Goal: Task Accomplishment & Management: Complete application form

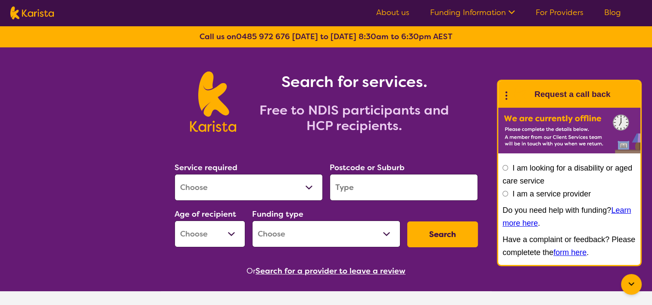
click at [577, 9] on link "For Providers" at bounding box center [560, 12] width 48 height 10
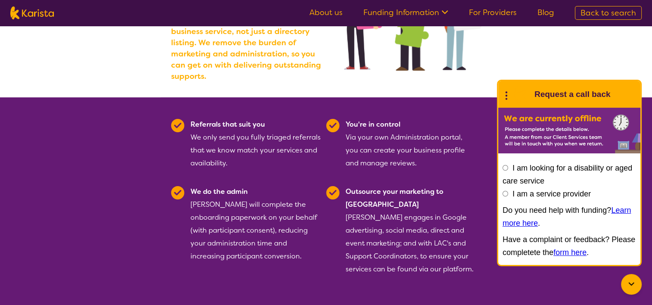
scroll to position [172, 0]
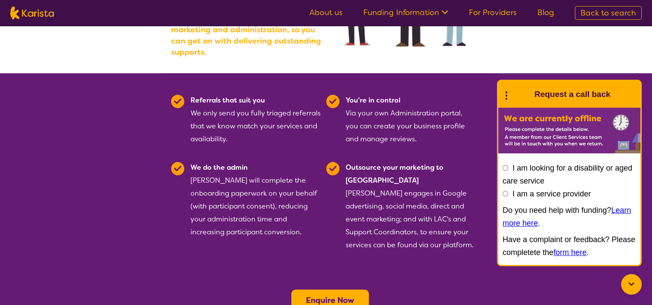
click at [574, 195] on label "I am a service provider" at bounding box center [552, 194] width 78 height 9
click at [508, 195] on input "I am a service provider" at bounding box center [506, 194] width 6 height 6
radio input "true"
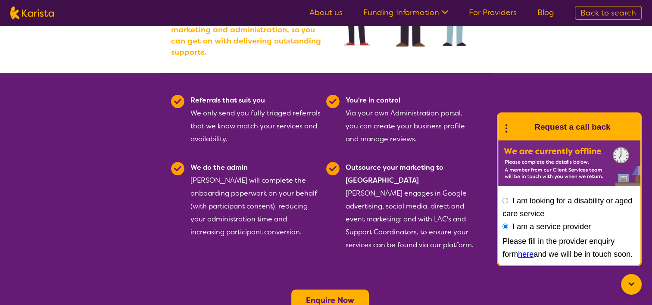
click at [271, 123] on div "Referrals that suit you We only send you fully triaged referrals that we know m…" at bounding box center [256, 120] width 131 height 52
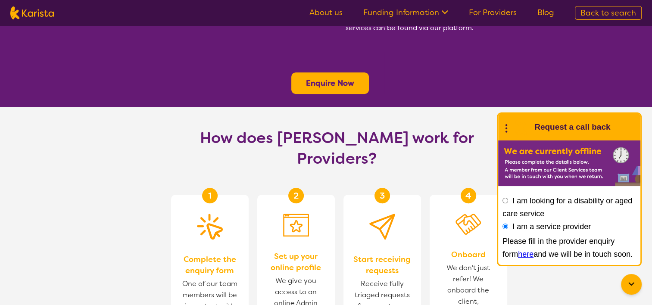
scroll to position [474, 0]
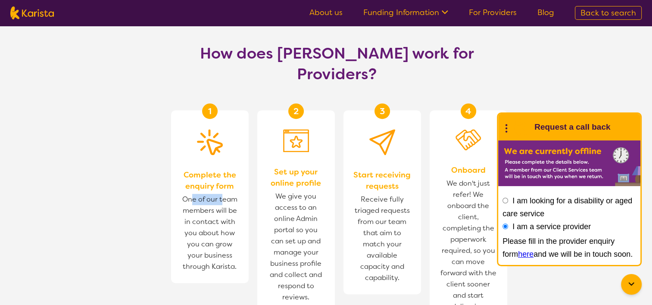
drag, startPoint x: 190, startPoint y: 157, endPoint x: 221, endPoint y: 160, distance: 30.8
click at [221, 192] on span "One of our team members will be in contact with you about how you can grow your…" at bounding box center [210, 233] width 60 height 83
click at [207, 192] on span "One of our team members will be in contact with you about how you can grow your…" at bounding box center [210, 233] width 60 height 83
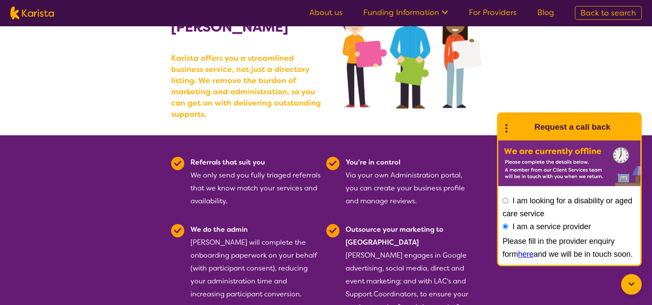
scroll to position [172, 0]
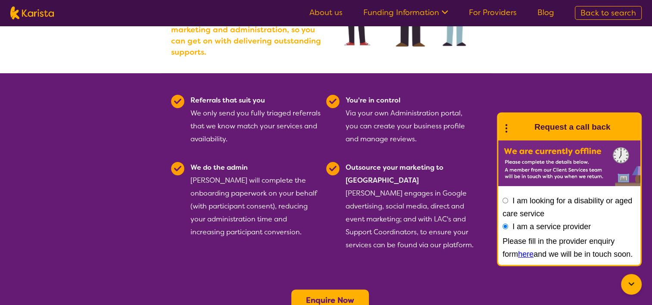
click at [505, 9] on link "For Providers" at bounding box center [493, 12] width 48 height 10
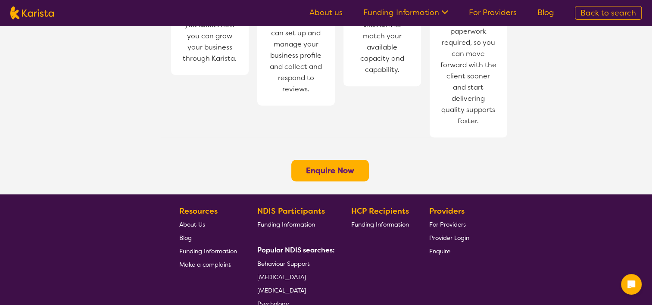
scroll to position [733, 0]
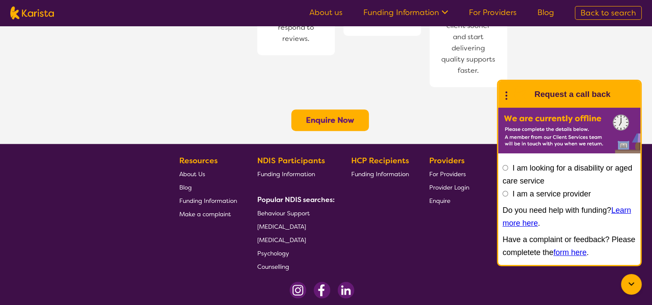
click at [505, 94] on icon at bounding box center [506, 94] width 11 height 13
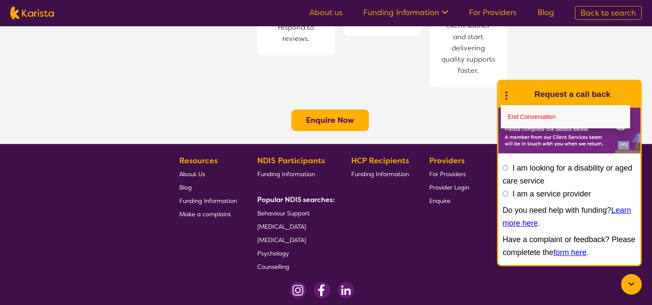
click at [632, 282] on icon at bounding box center [632, 284] width 10 height 10
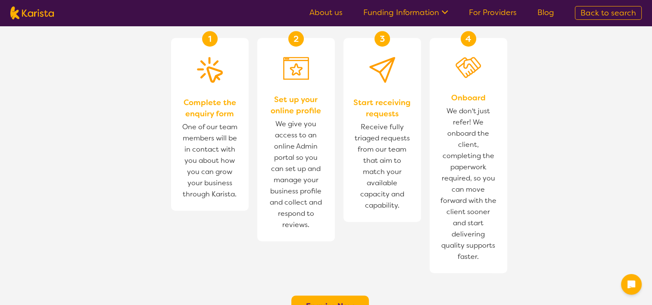
scroll to position [604, 0]
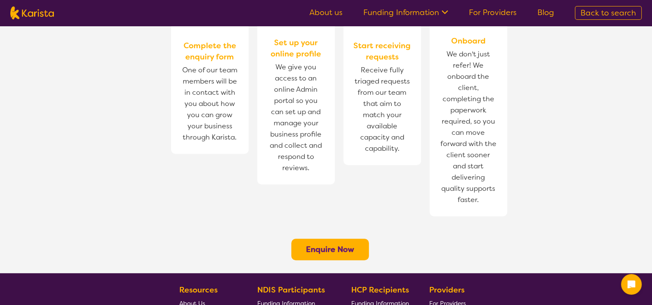
click at [342, 244] on b "Enquire Now" at bounding box center [330, 249] width 48 height 10
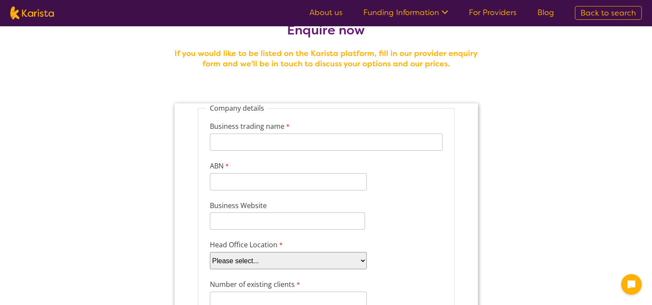
scroll to position [43, 0]
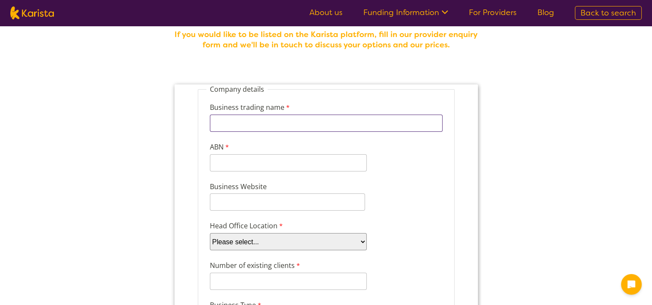
click at [237, 119] on input "Business trading name" at bounding box center [326, 123] width 233 height 17
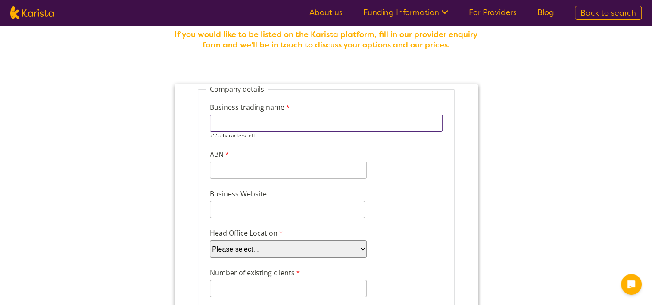
type input "Inclusive Community Care"
click at [275, 166] on input "ABN" at bounding box center [288, 170] width 157 height 17
click at [229, 163] on input "ABN" at bounding box center [288, 162] width 157 height 17
paste input "82908264771"
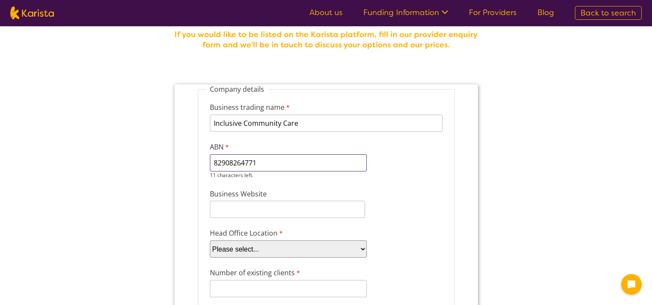
type input "82908264771"
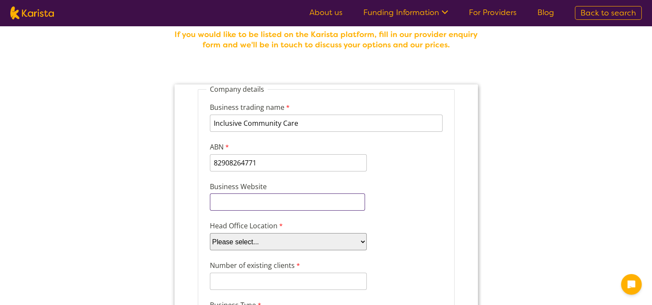
click at [285, 203] on input "Business Website" at bounding box center [287, 202] width 155 height 17
paste input "http://inclusivecommunitycare.com.au/"
type input "http://inclusivecommunitycare.com.au/"
click at [326, 234] on select "Please select... ACT NSW NT QLD SA TAS VIC WA" at bounding box center [288, 241] width 157 height 17
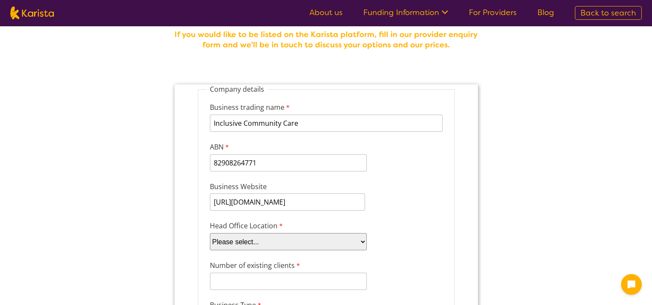
select select "tfa_100"
click at [210, 233] on select "Please select... ACT NSW NT QLD SA TAS VIC WA" at bounding box center [288, 241] width 157 height 17
drag, startPoint x: 306, startPoint y: 201, endPoint x: 488, endPoint y: 274, distance: 196.2
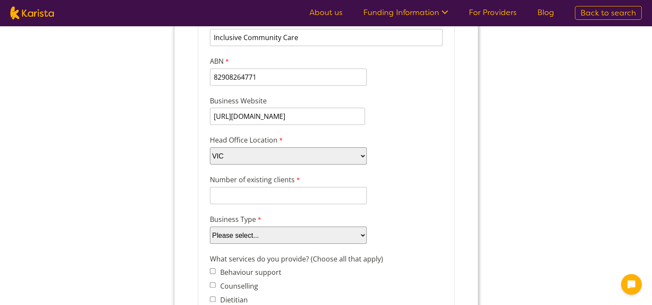
scroll to position [129, 0]
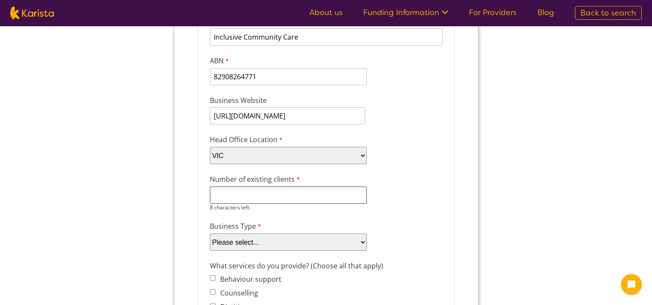
click at [306, 192] on input "Number of existing clients" at bounding box center [288, 195] width 157 height 17
type input "1"
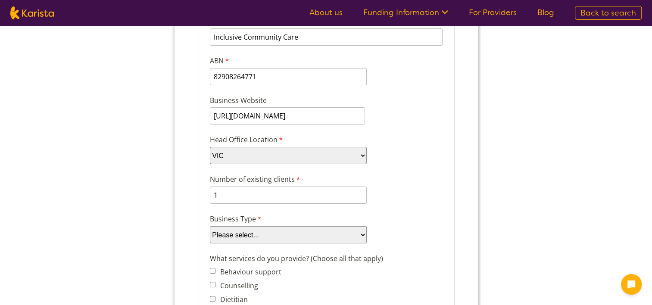
drag, startPoint x: 273, startPoint y: 223, endPoint x: 265, endPoint y: 228, distance: 9.8
click at [272, 226] on select "Please select... Company Individual/Sole Trader Other (please specify)" at bounding box center [288, 234] width 157 height 17
select select "tfa_87"
click at [210, 237] on select "Please select... Company Individual/Sole Trader Other (please specify)" at bounding box center [288, 234] width 157 height 17
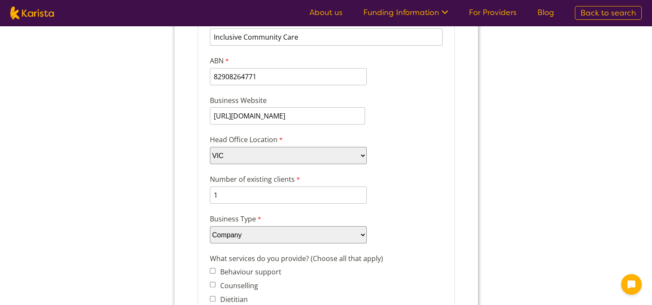
click at [310, 260] on label "What services do you provide? (Choose all that apply)" at bounding box center [298, 260] width 176 height 12
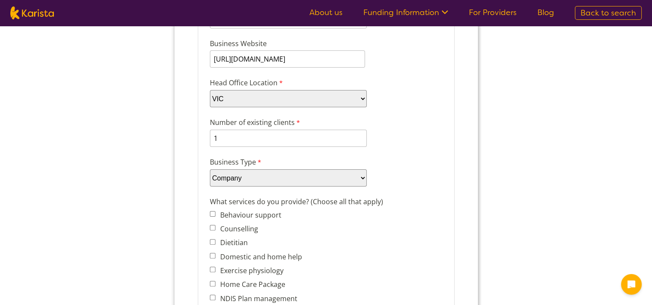
scroll to position [172, 0]
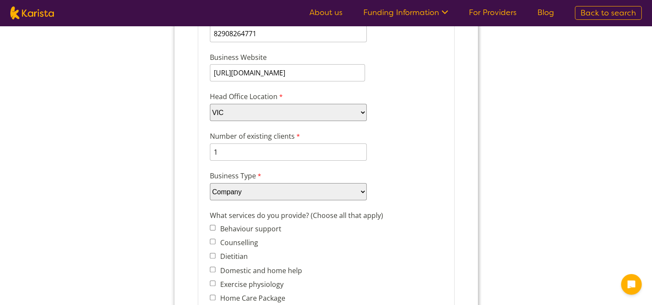
click at [248, 183] on select "Please select... Company Individual/Sole Trader Other (please specify)" at bounding box center [288, 191] width 157 height 17
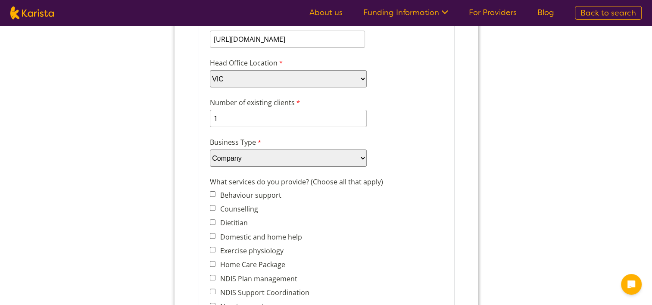
scroll to position [216, 0]
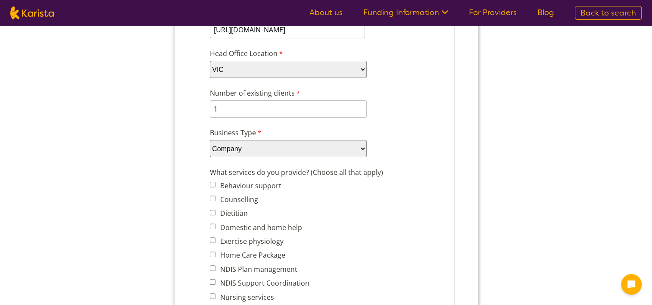
click at [211, 224] on input "Domestic and home help" at bounding box center [213, 227] width 6 height 6
checkbox input "true"
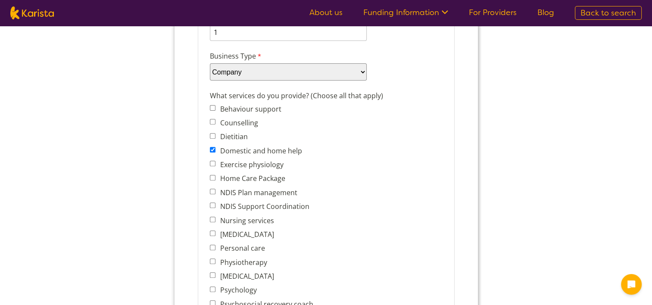
scroll to position [302, 0]
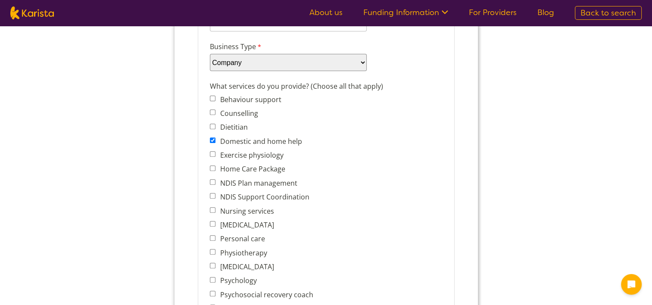
click at [213, 235] on input "Personal care" at bounding box center [213, 238] width 6 height 6
checkbox input "true"
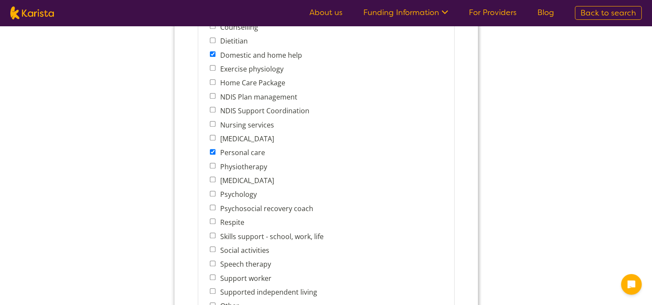
scroll to position [431, 0]
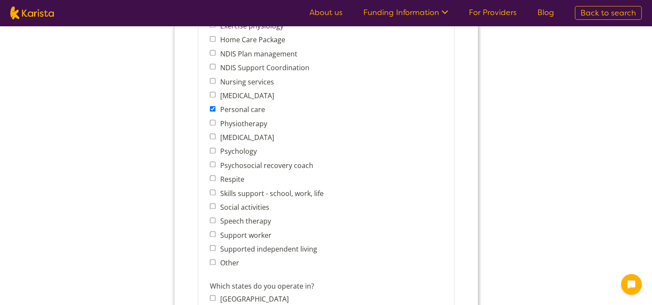
click at [210, 232] on input "Support worker" at bounding box center [213, 235] width 6 height 6
checkbox input "true"
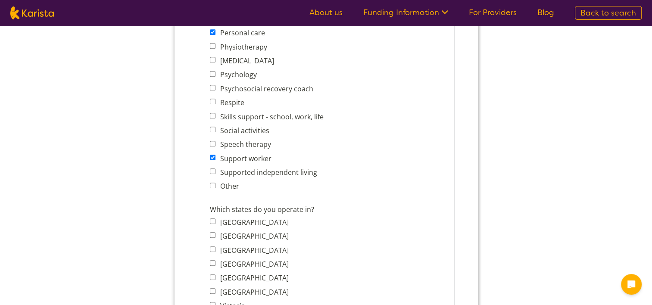
scroll to position [517, 0]
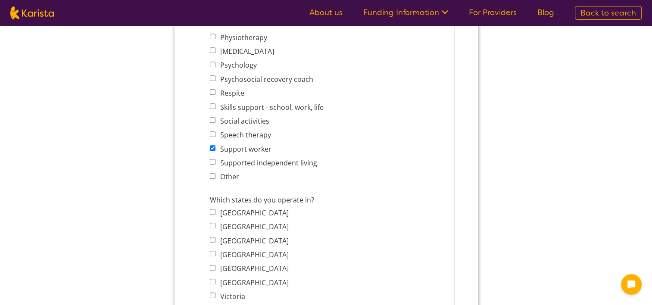
click at [212, 293] on input "Victoria" at bounding box center [213, 296] width 6 height 6
checkbox input "true"
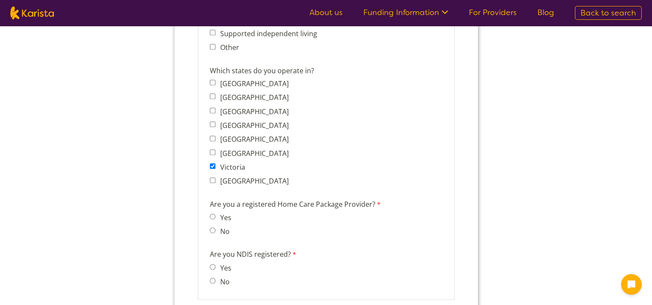
click at [222, 227] on label "No" at bounding box center [223, 231] width 12 height 9
click at [215, 228] on input "No" at bounding box center [213, 231] width 6 height 6
radio input "true"
click at [226, 277] on label "No" at bounding box center [223, 281] width 12 height 9
click at [215, 278] on input "No" at bounding box center [213, 281] width 6 height 6
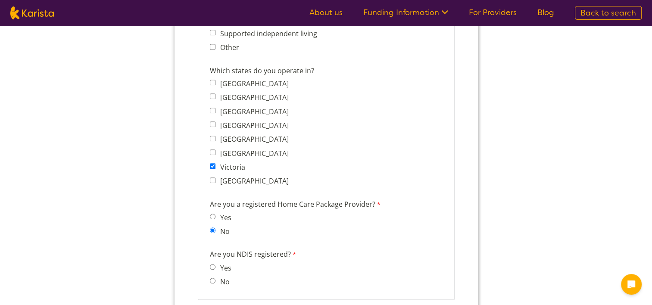
radio input "true"
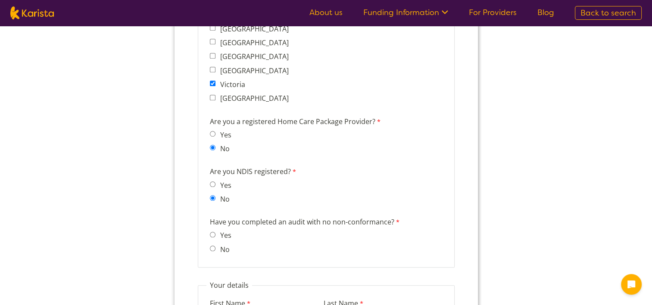
scroll to position [733, 0]
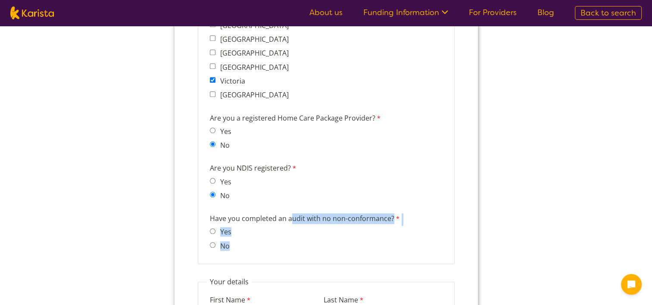
drag, startPoint x: 290, startPoint y: 207, endPoint x: 393, endPoint y: 214, distance: 102.9
click at [393, 214] on div "Have you completed an audit with no non-conformance? Yes No" at bounding box center [326, 234] width 240 height 44
copy div "udit with no non-conformance? Yes No"
click at [212, 229] on input "Yes" at bounding box center [213, 232] width 6 height 6
radio input "true"
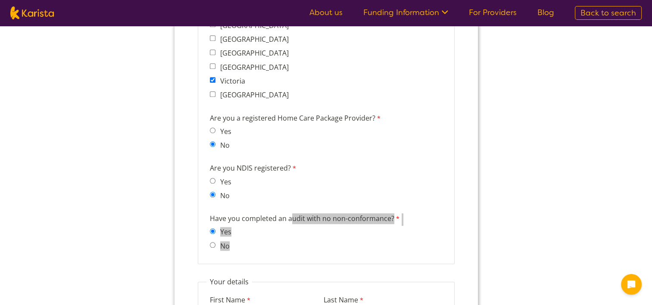
click at [583, 214] on div "Enquire now If you would like to be listed on the Karista platform, fill in our…" at bounding box center [326, 48] width 652 height 1510
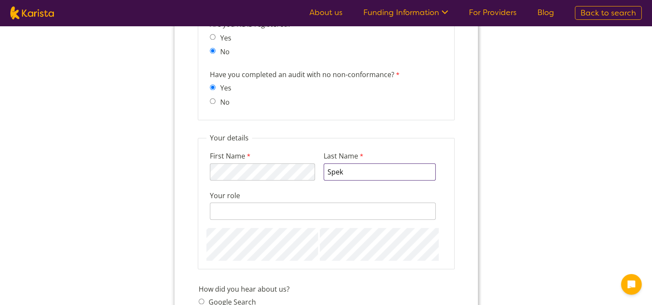
scroll to position [862, 0]
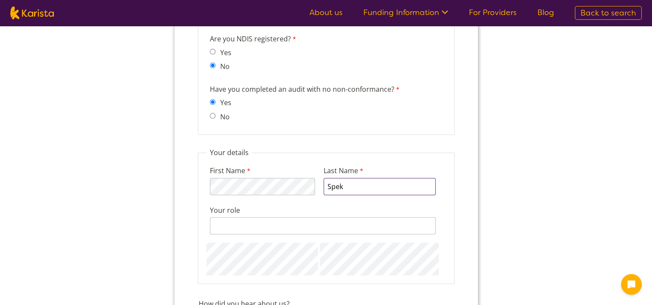
type input "Spek"
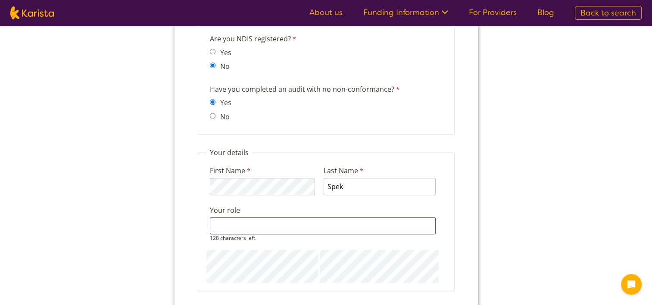
click at [287, 219] on input "Your role" at bounding box center [323, 225] width 226 height 17
type input "Director"
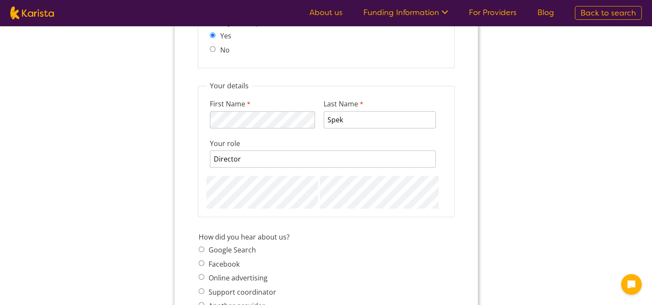
scroll to position [949, 0]
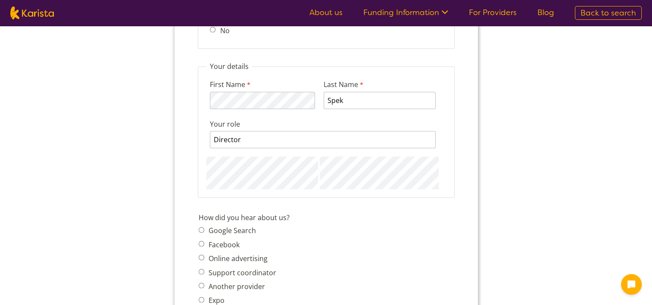
click at [247, 226] on label "Google Search" at bounding box center [231, 230] width 50 height 9
click at [204, 227] on input "Google Search" at bounding box center [201, 230] width 6 height 6
radio input "true"
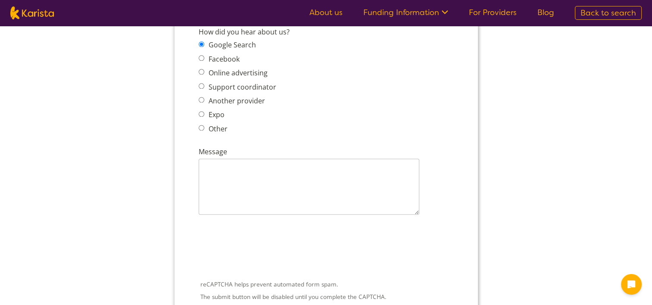
scroll to position [1121, 0]
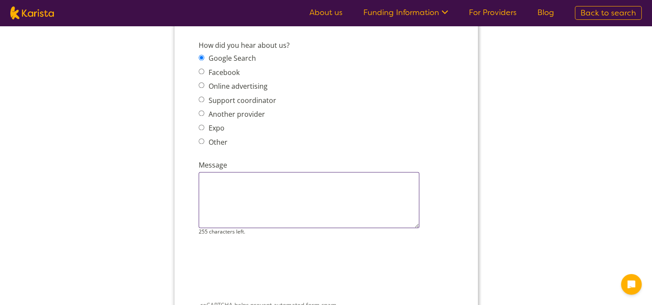
click at [329, 176] on textarea "Message" at bounding box center [308, 200] width 221 height 56
click at [382, 172] on textarea "We are newer small provider with availability to" at bounding box center [308, 200] width 221 height 56
click at [295, 175] on textarea "We are newer small provider with availability to support more participants." at bounding box center [308, 200] width 221 height 56
click at [313, 172] on textarea "We are newer small provider with availability to support more participants." at bounding box center [308, 200] width 221 height 56
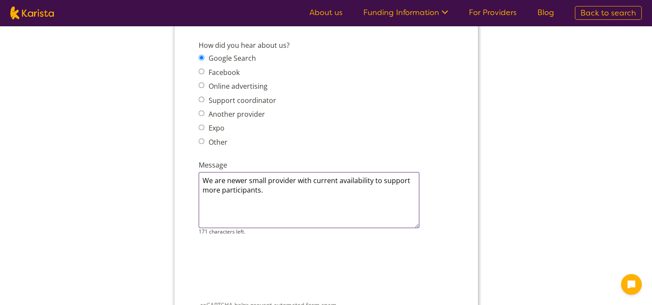
click at [322, 173] on textarea "We are newer small provider with current availability to support more participa…" at bounding box center [308, 200] width 221 height 56
click at [358, 176] on textarea "We are newer small provider with current availability to support more participa…" at bounding box center [308, 200] width 221 height 56
click at [343, 187] on textarea "We are newer small provider with current availability to support more participa…" at bounding box center [308, 200] width 221 height 56
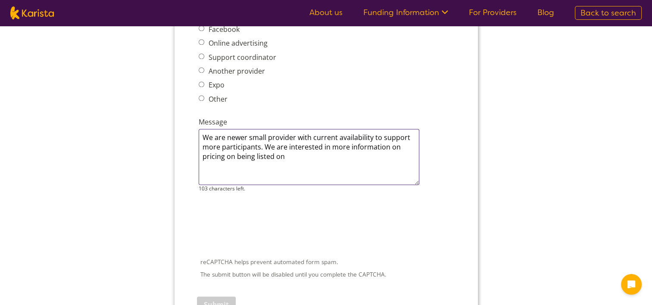
click at [317, 140] on textarea "We are newer small provider with current availability to support more participa…" at bounding box center [308, 157] width 221 height 56
click at [397, 133] on textarea "We are newer small provider with current availability to support more participa…" at bounding box center [308, 157] width 221 height 56
click at [345, 140] on textarea "We are newer small provider with current availability to support more participa…" at bounding box center [308, 157] width 221 height 56
type textarea "We are newer small provider with current availability to support more participa…"
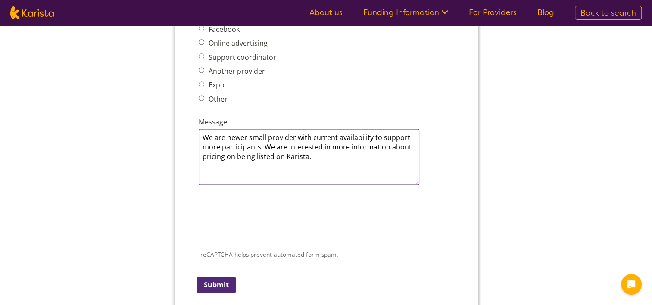
click at [245, 129] on textarea "We are newer small provider with current availability to support more participa…" at bounding box center [308, 157] width 221 height 56
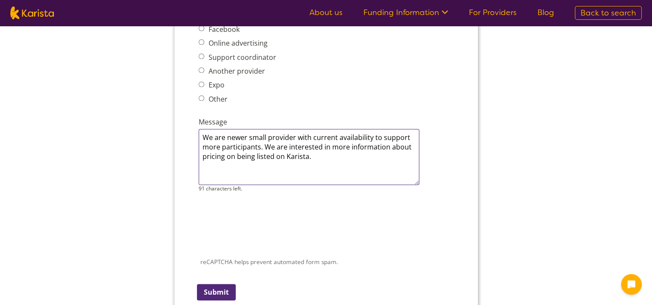
click at [346, 145] on textarea "We are newer small provider with current availability to support more participa…" at bounding box center [308, 157] width 221 height 56
click at [263, 131] on textarea "We are newer small provider with current availability to support more participa…" at bounding box center [308, 157] width 221 height 56
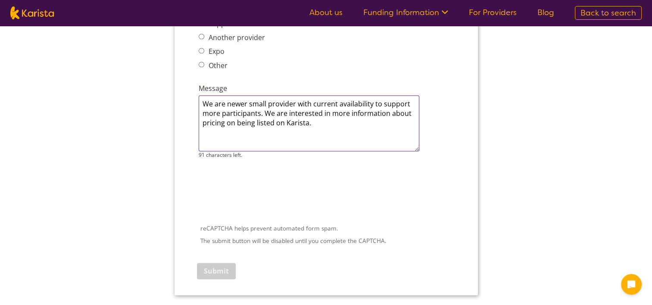
scroll to position [1207, 0]
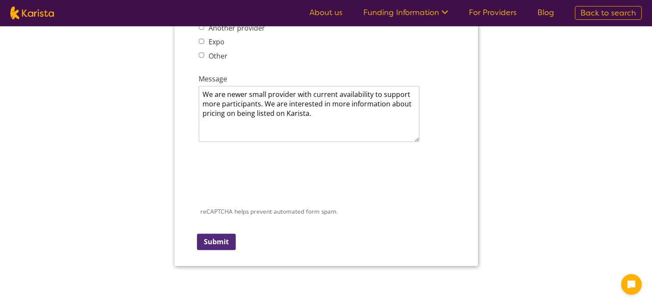
drag, startPoint x: 227, startPoint y: 226, endPoint x: 299, endPoint y: 223, distance: 72.1
click at [299, 223] on div "reCAPTCHA helps prevent automated form spam. The submit button will be disabled…" at bounding box center [326, 200] width 262 height 112
click at [229, 200] on div "reCAPTCHA helps prevent automated form spam. The submit button will be disabled…" at bounding box center [326, 190] width 259 height 64
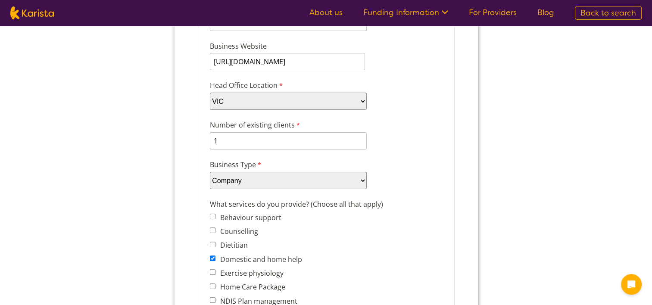
scroll to position [129, 0]
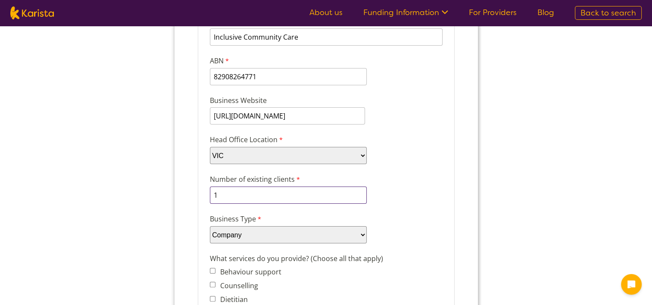
click at [227, 197] on input "1" at bounding box center [288, 195] width 157 height 17
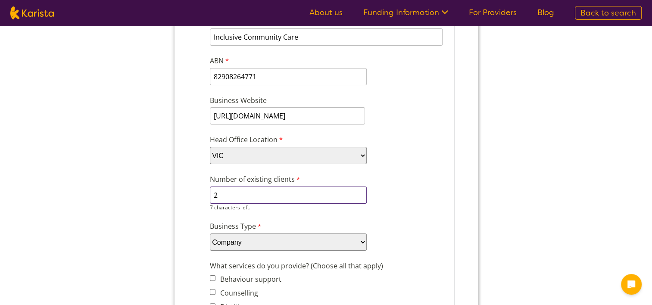
type input "2"
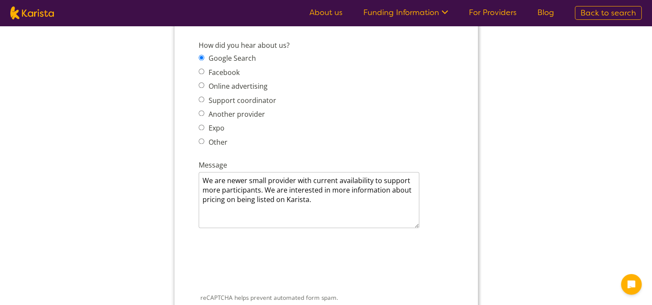
scroll to position [1164, 0]
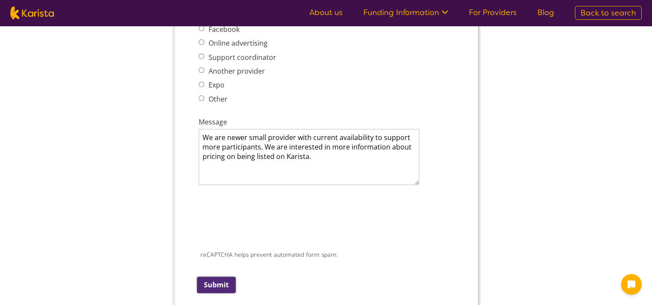
click at [216, 277] on input "Submit" at bounding box center [216, 285] width 39 height 16
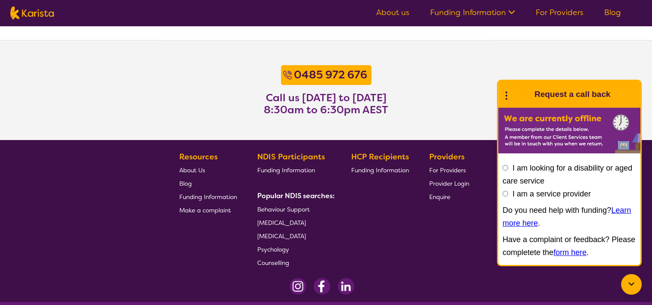
scroll to position [724, 0]
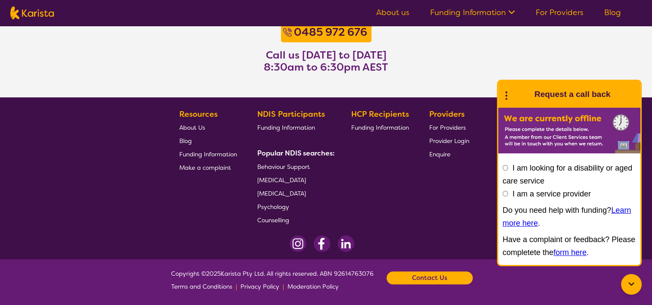
click at [454, 124] on span "For Providers" at bounding box center [447, 128] width 37 height 8
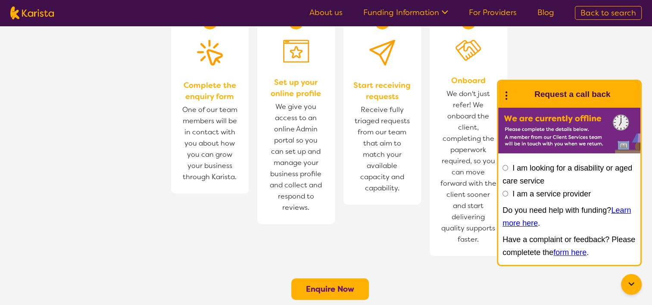
scroll to position [435, 0]
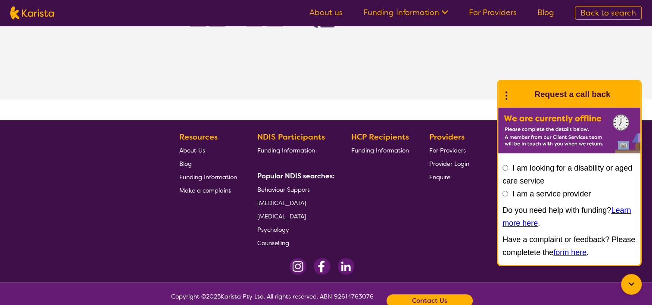
scroll to position [267, 0]
